Goal: Register for event/course

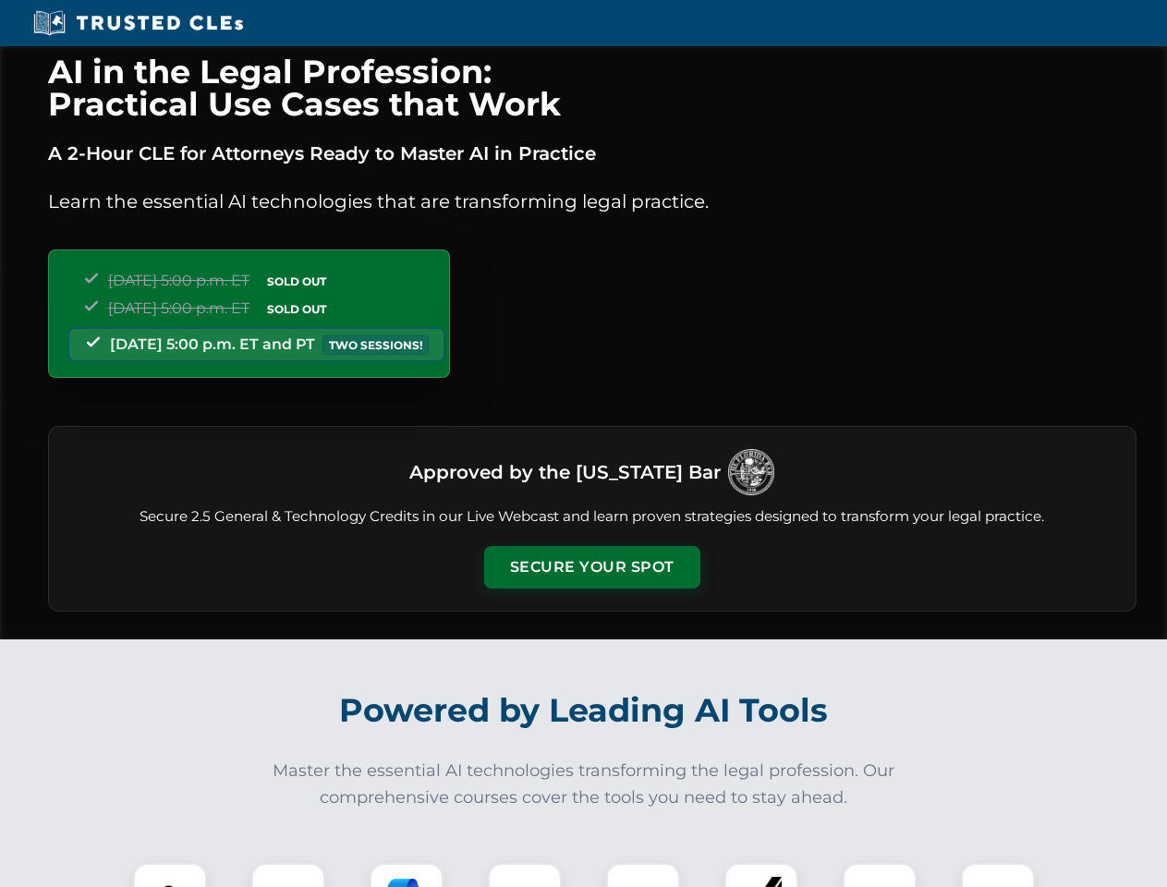
click at [591, 567] on button "Secure Your Spot" at bounding box center [592, 567] width 216 height 42
click at [170, 875] on img at bounding box center [170, 900] width 54 height 54
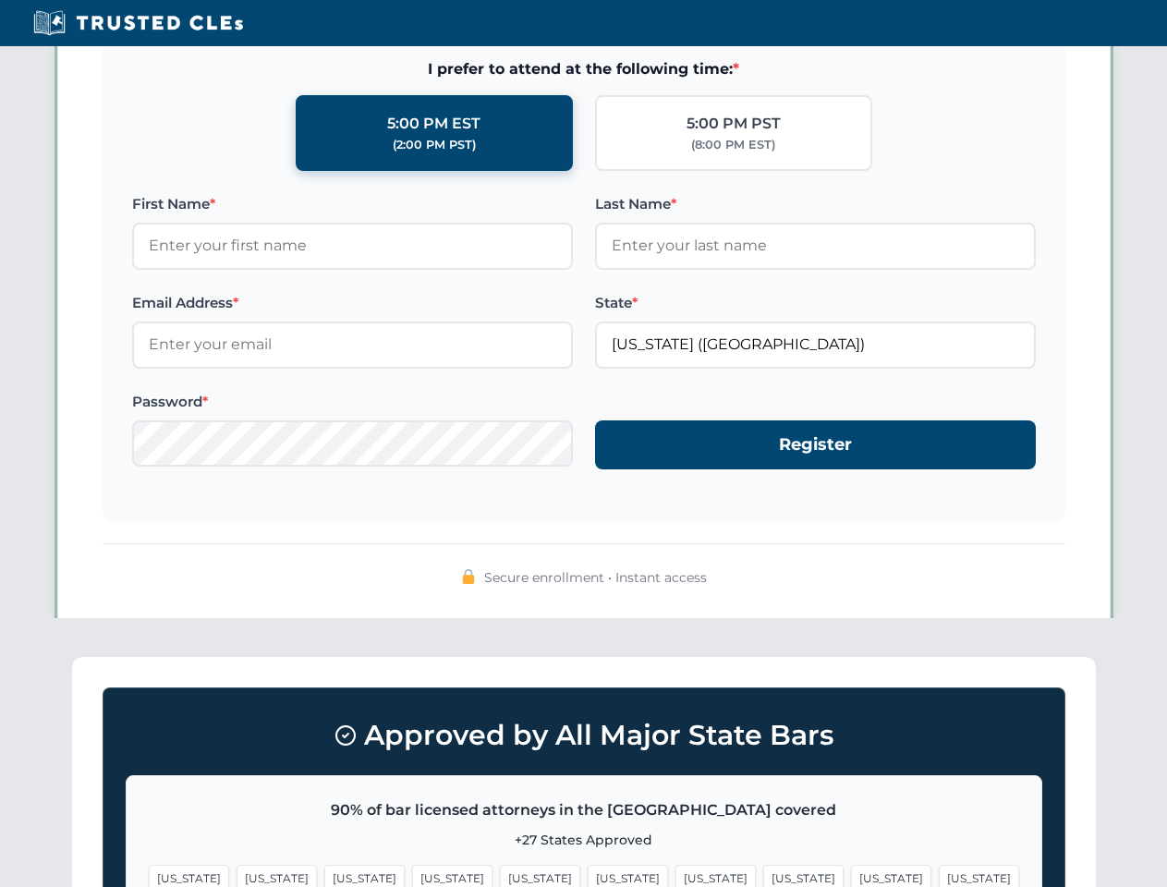
click at [675, 875] on span "[US_STATE]" at bounding box center [715, 878] width 80 height 27
click at [851, 875] on span "[US_STATE]" at bounding box center [891, 878] width 80 height 27
